Goal: Communication & Community: Answer question/provide support

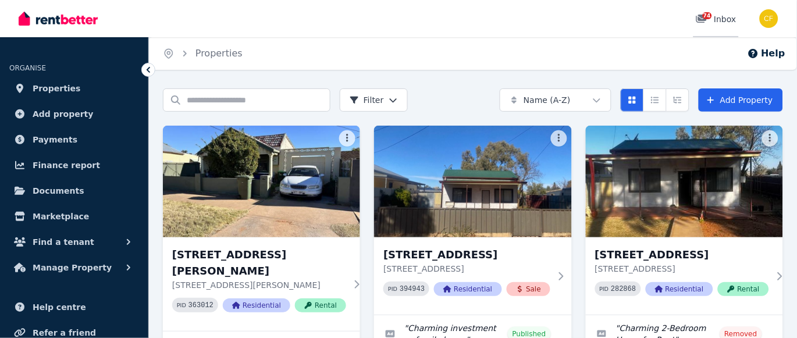
click at [707, 16] on span "74" at bounding box center [707, 15] width 9 height 7
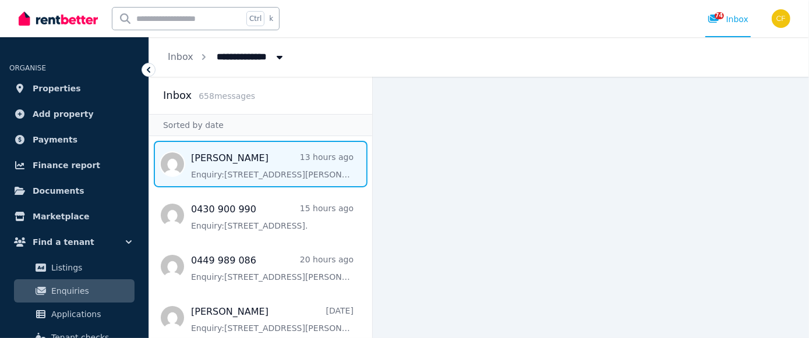
click at [224, 161] on span "Message list" at bounding box center [260, 164] width 223 height 47
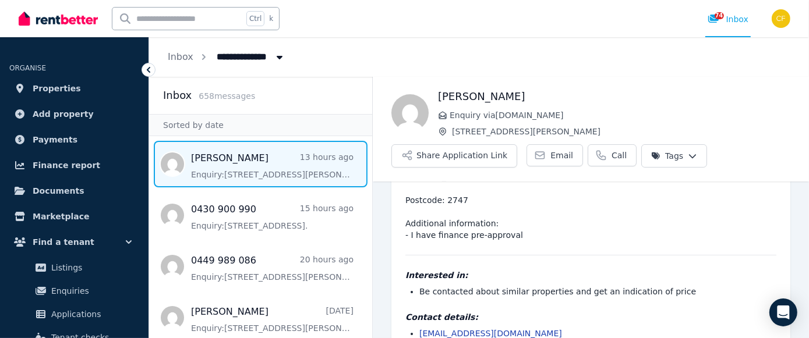
scroll to position [130, 0]
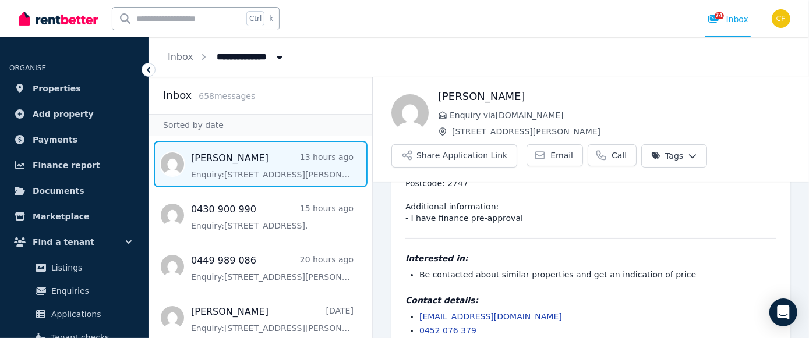
scroll to position [130, 0]
